Goal: Communication & Community: Answer question/provide support

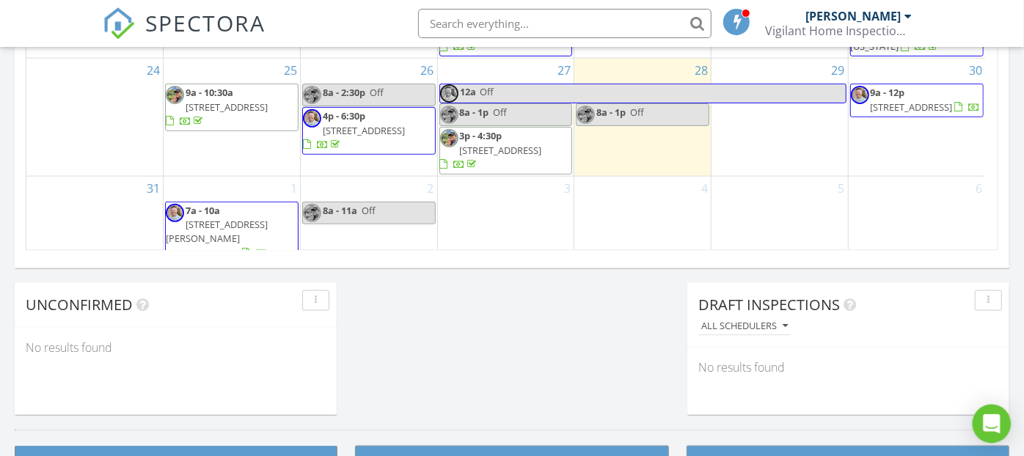
click at [992, 413] on div "Open Intercom Messenger" at bounding box center [991, 424] width 39 height 39
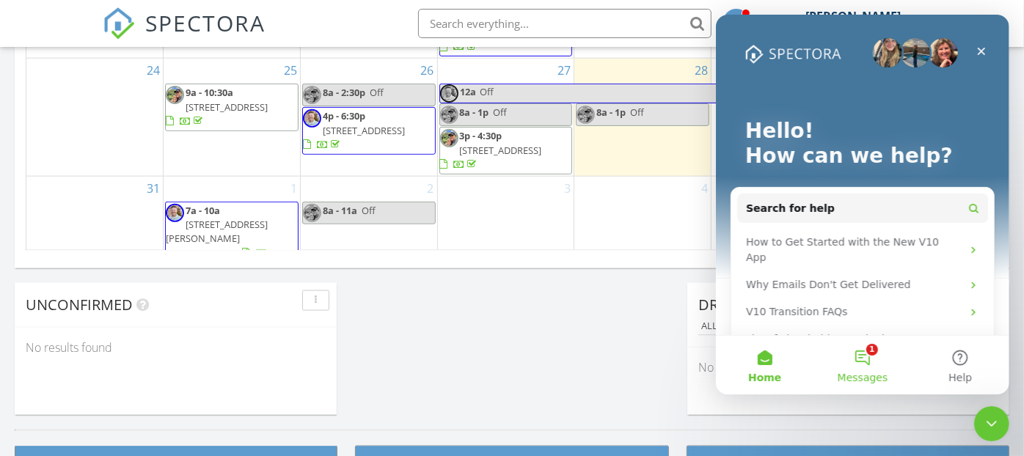
click at [879, 348] on button "1 Messages" at bounding box center [862, 365] width 98 height 59
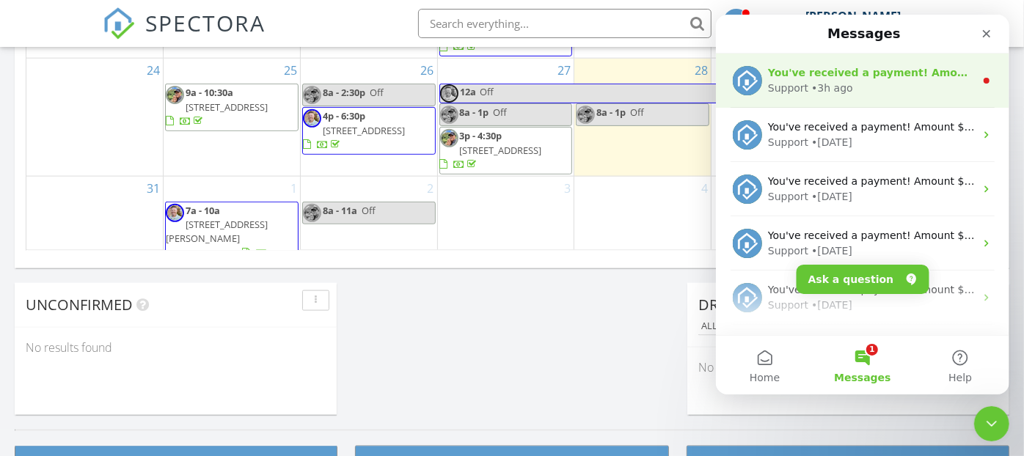
click at [880, 86] on div "Support • 3h ago" at bounding box center [870, 88] width 207 height 15
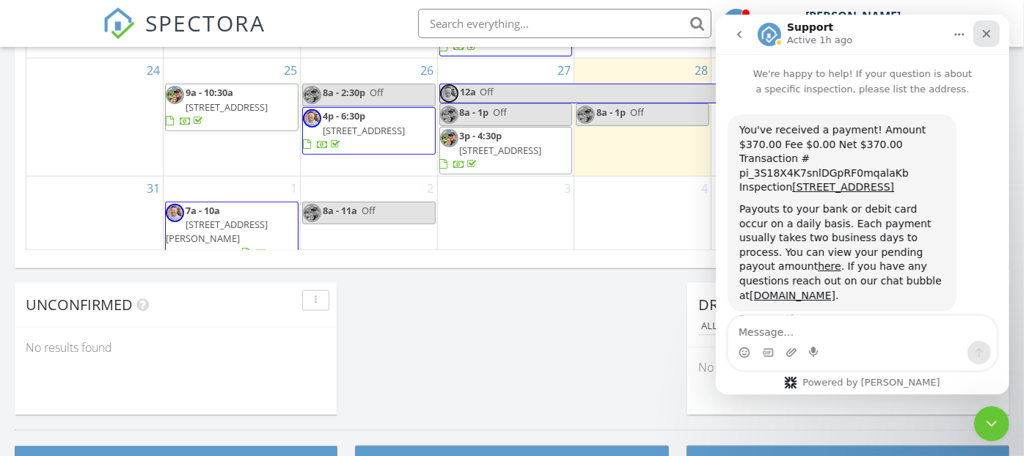
click at [992, 32] on div "Close" at bounding box center [985, 34] width 26 height 26
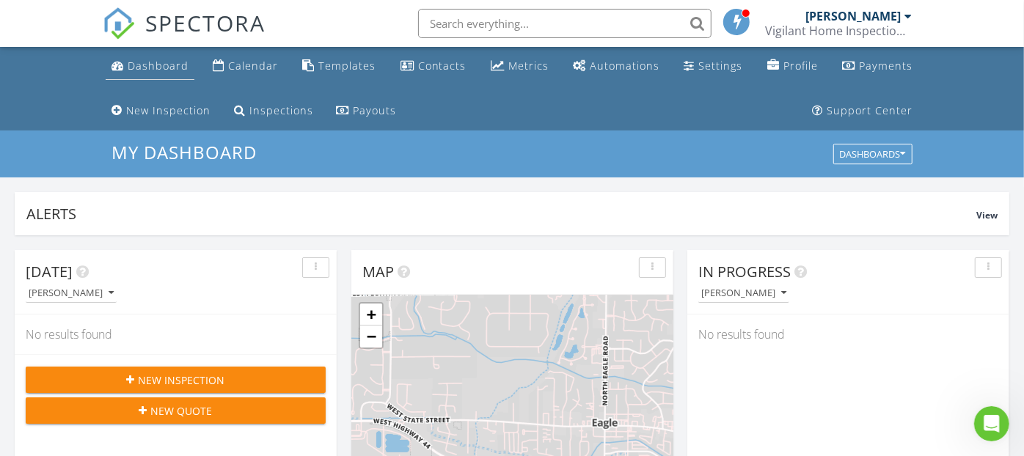
click at [163, 69] on div "Dashboard" at bounding box center [158, 66] width 61 height 14
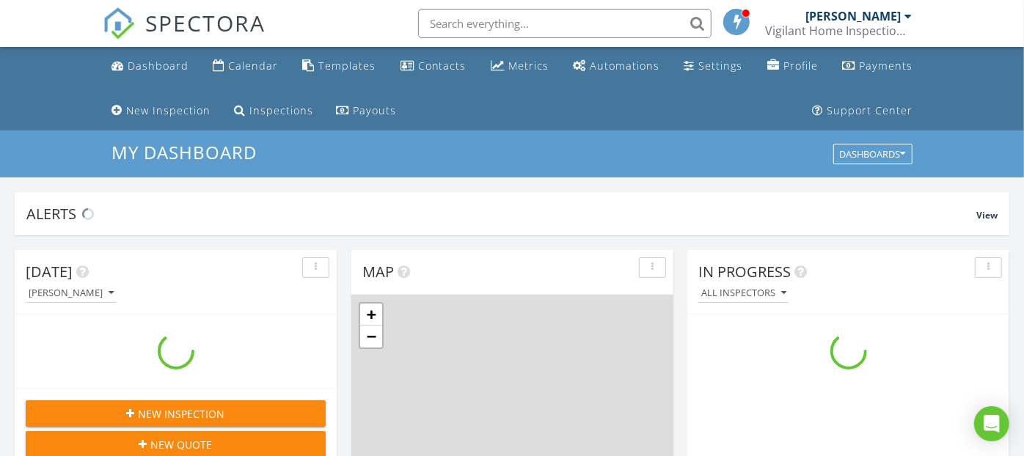
scroll to position [1360, 1049]
